Goal: Transaction & Acquisition: Purchase product/service

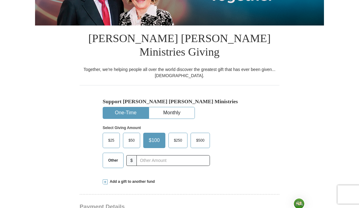
scroll to position [116, 0]
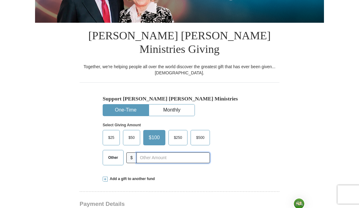
click at [144, 153] on input "text" at bounding box center [174, 158] width 74 height 11
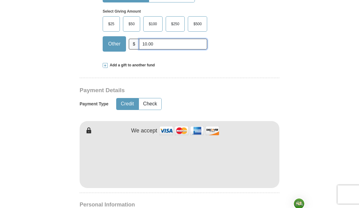
scroll to position [230, 0]
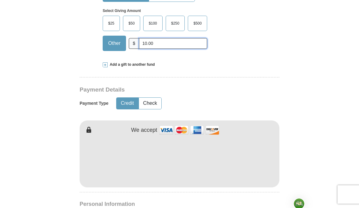
type input "10.00"
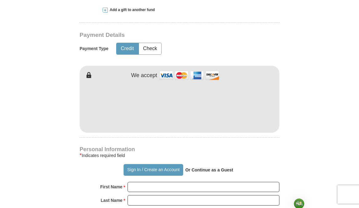
scroll to position [288, 0]
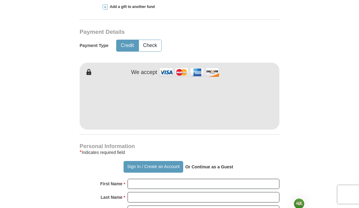
click at [303, 115] on form "Already have an account? Sign in for faster giving. Don't have an account? Crea…" at bounding box center [179, 115] width 289 height 757
click at [289, 127] on form "Already have an account? Sign in for faster giving. Don't have an account? Crea…" at bounding box center [179, 115] width 289 height 757
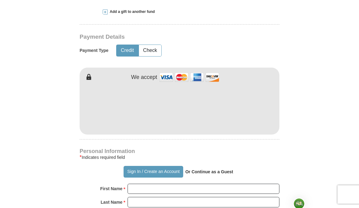
scroll to position [282, 0]
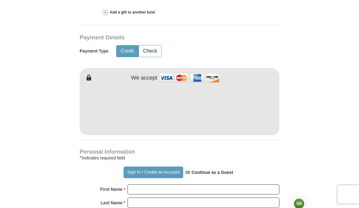
click at [310, 117] on form "Already have an account? Sign in for faster giving. Don't have an account? Crea…" at bounding box center [179, 120] width 289 height 757
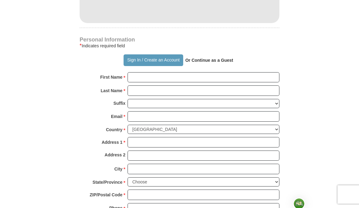
scroll to position [393, 0]
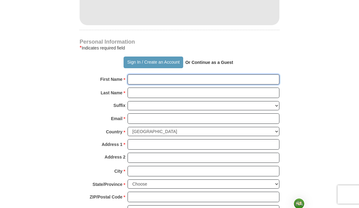
click at [136, 74] on input "First Name *" at bounding box center [204, 79] width 152 height 10
type input "[PERSON_NAME]"
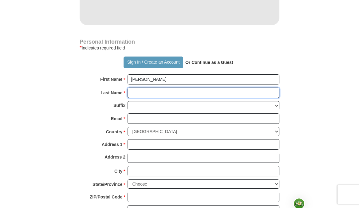
type input "[PERSON_NAME]"
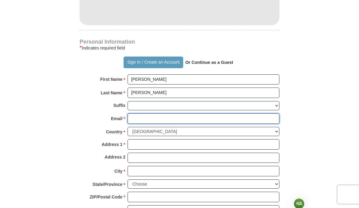
type input "[EMAIL_ADDRESS][DOMAIN_NAME]"
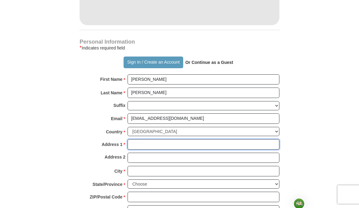
type input "[STREET_ADDRESS][PERSON_NAME]"
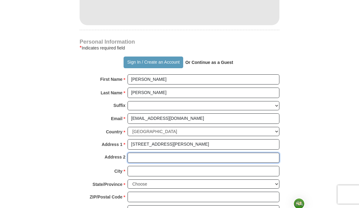
type input "[STREET_ADDRESS][PERSON_NAME]"
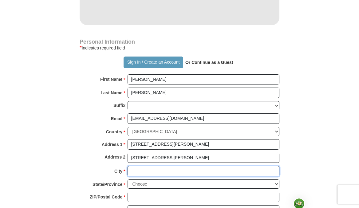
type input "Orlando"
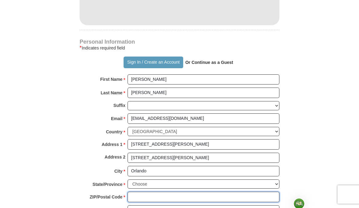
type input "32818"
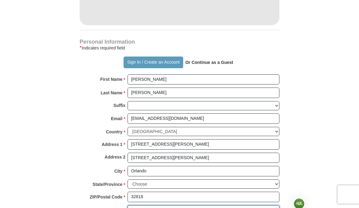
type input "[PHONE_NUMBER]"
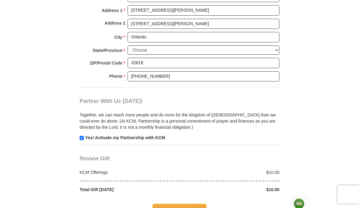
scroll to position [531, 0]
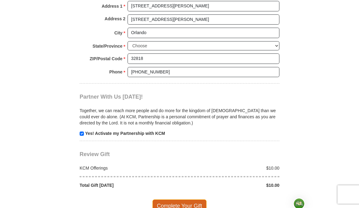
click at [172, 200] on span "Complete Your Gift" at bounding box center [180, 206] width 54 height 13
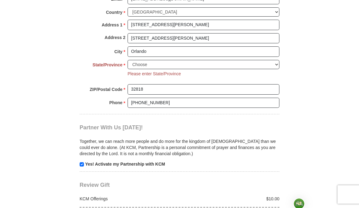
scroll to position [511, 0]
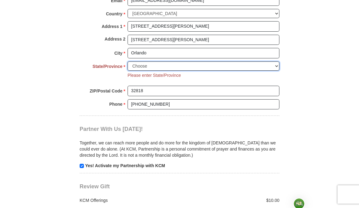
click at [279, 62] on select "Choose [US_STATE] [US_STATE] [US_STATE] [US_STATE] [US_STATE] Armed Forces Amer…" at bounding box center [204, 67] width 152 height 10
select select "FL"
click at [128, 62] on select "Choose [US_STATE] [US_STATE] [US_STATE] [US_STATE] [US_STATE] Armed Forces Amer…" at bounding box center [204, 67] width 152 height 10
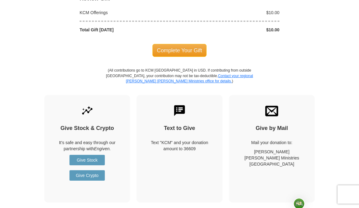
scroll to position [697, 0]
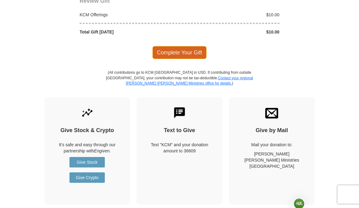
click at [194, 46] on span "Complete Your Gift" at bounding box center [180, 52] width 54 height 13
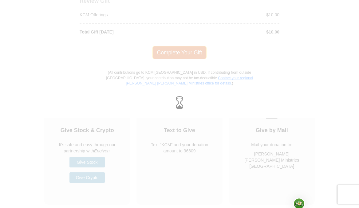
scroll to position [685, 0]
